Goal: Find specific page/section: Find specific page/section

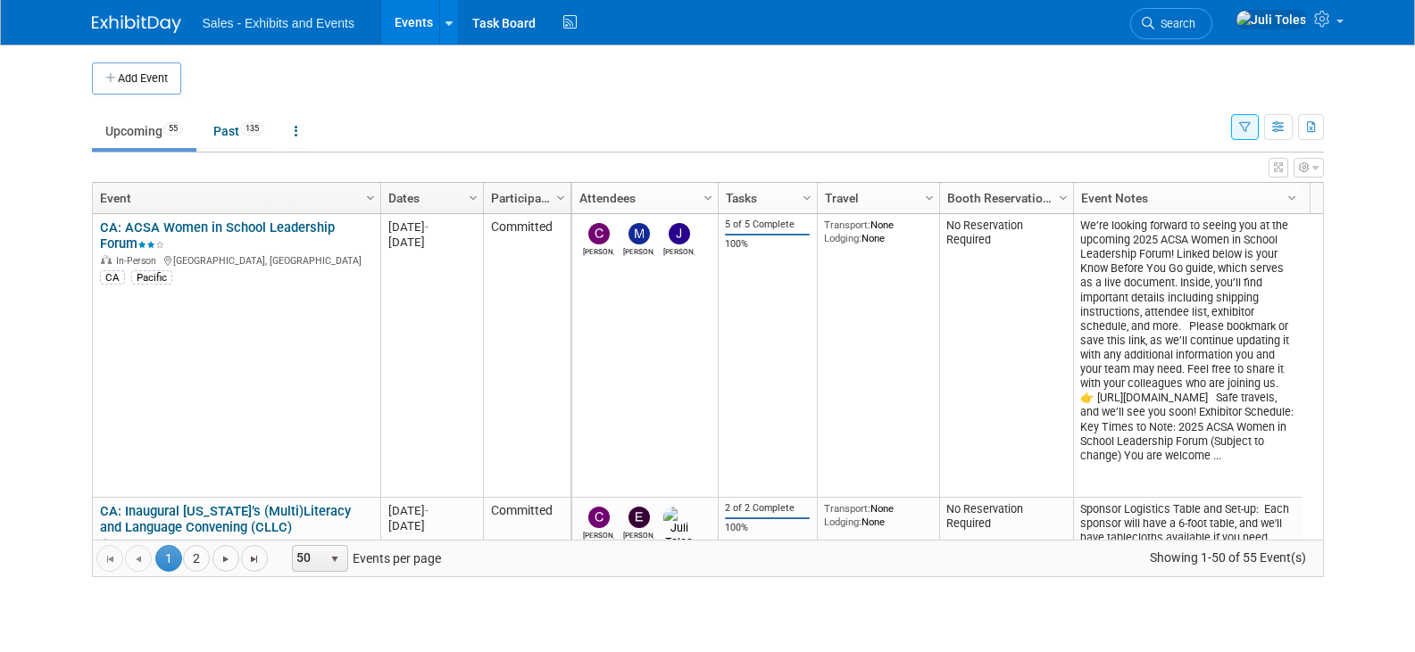
click at [107, 15] on img at bounding box center [136, 24] width 89 height 18
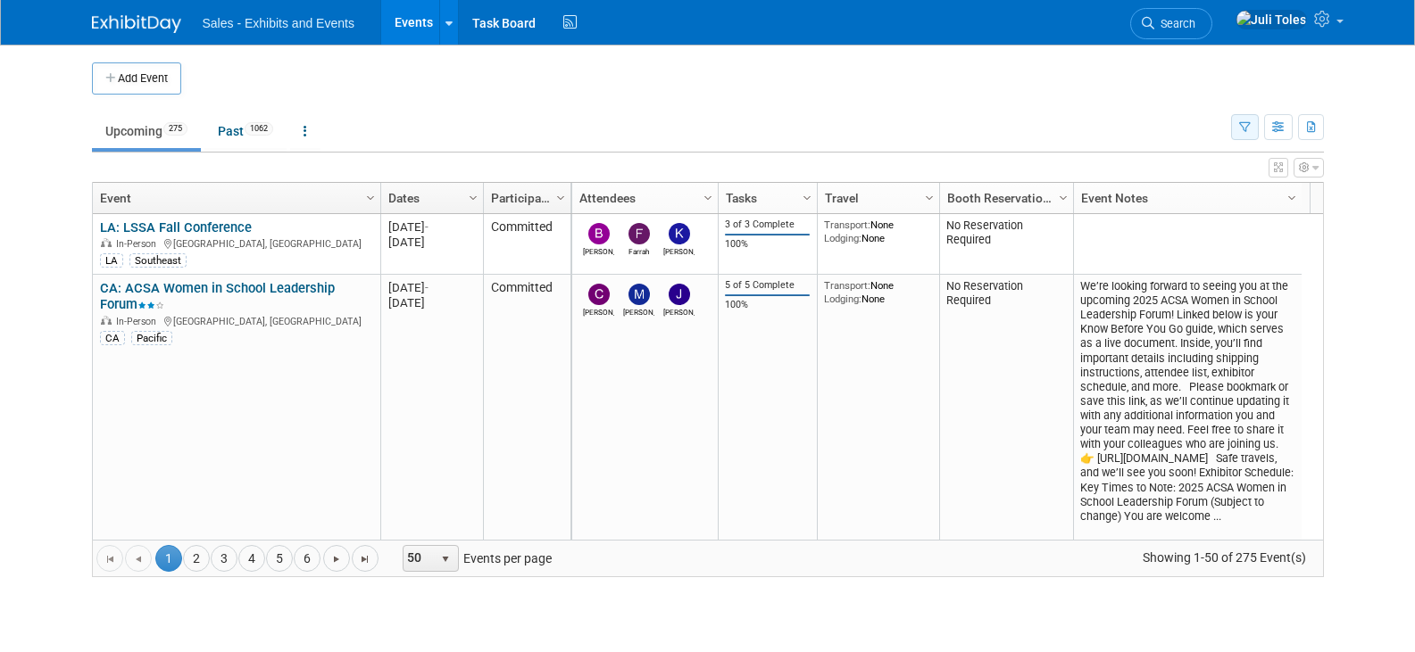
click at [1243, 130] on icon "button" at bounding box center [1245, 128] width 12 height 12
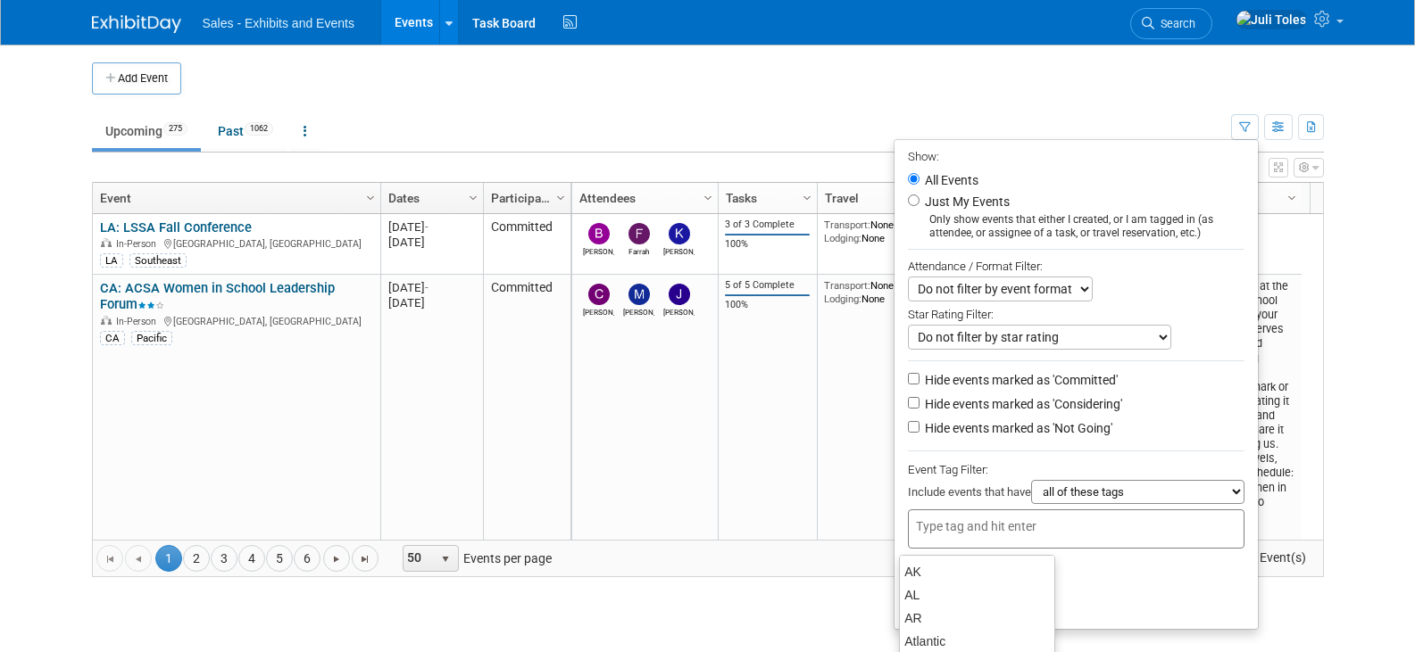
click at [1008, 542] on div at bounding box center [1076, 529] width 336 height 39
type input "ca"
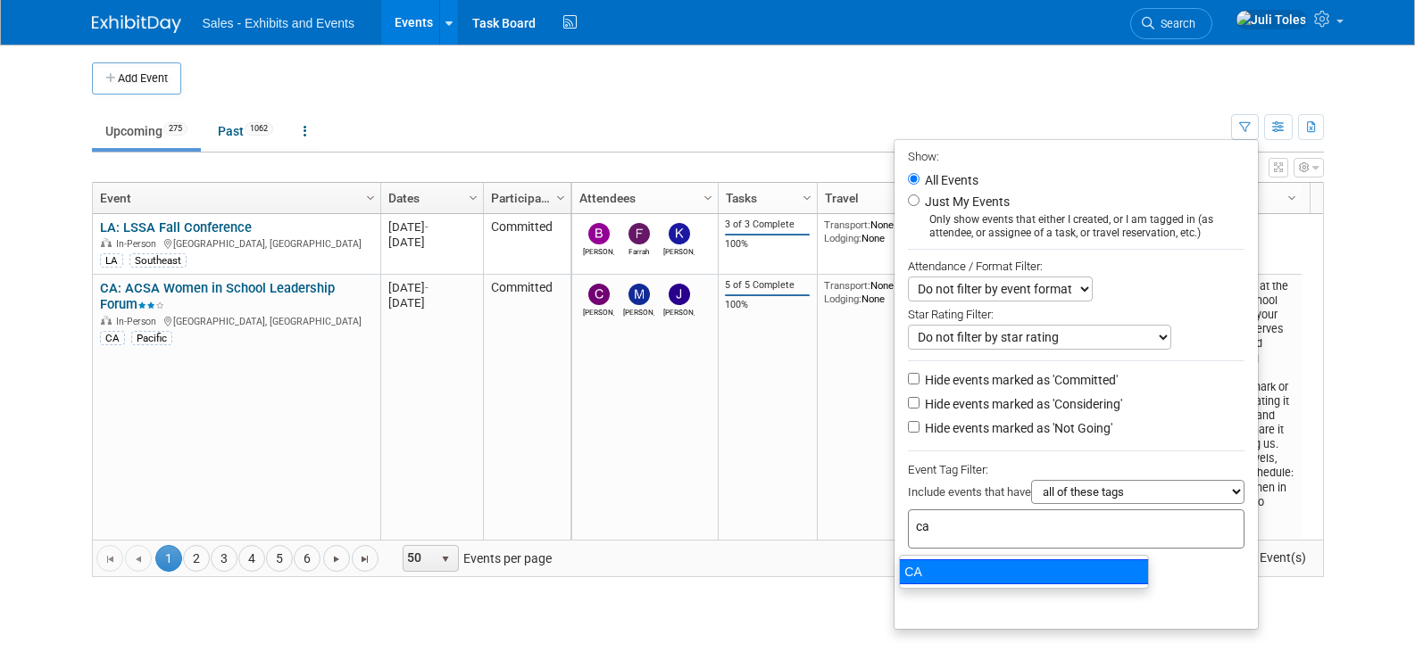
click at [928, 575] on div "CA" at bounding box center [1024, 572] width 250 height 25
type input "CA"
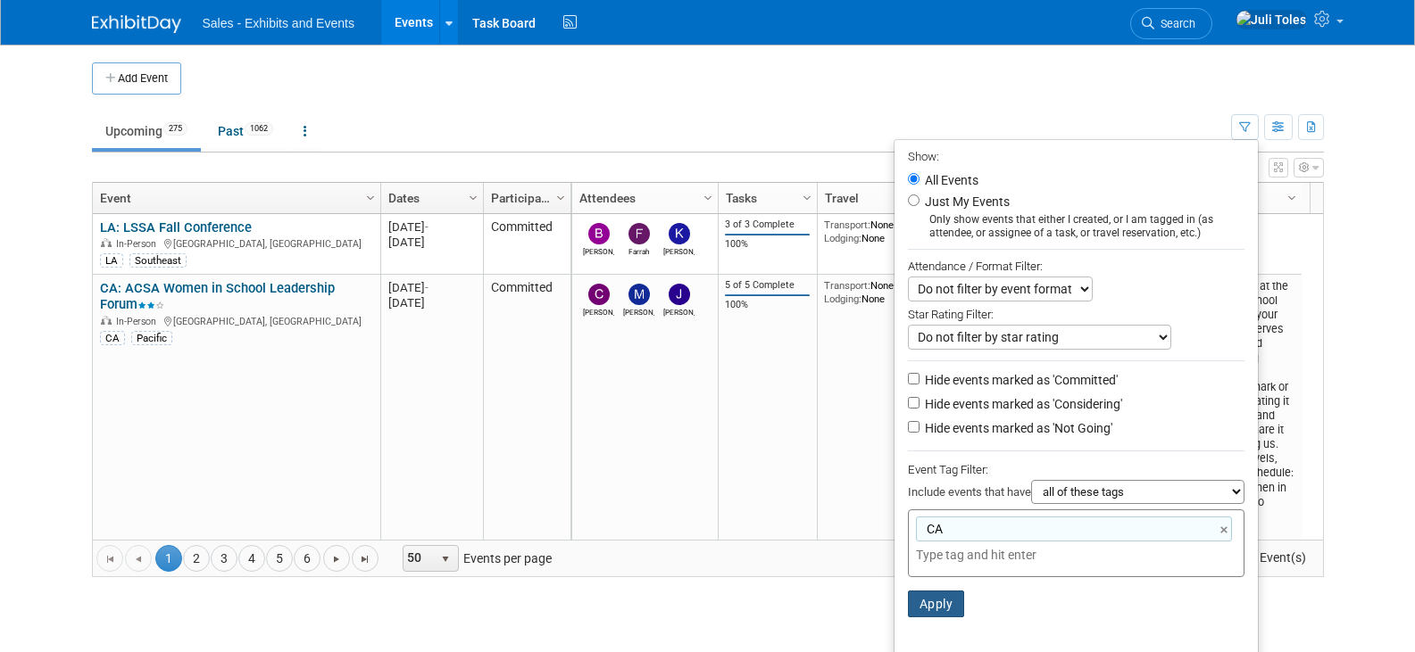
click at [918, 607] on button "Apply" at bounding box center [936, 604] width 57 height 27
